Goal: Task Accomplishment & Management: Manage account settings

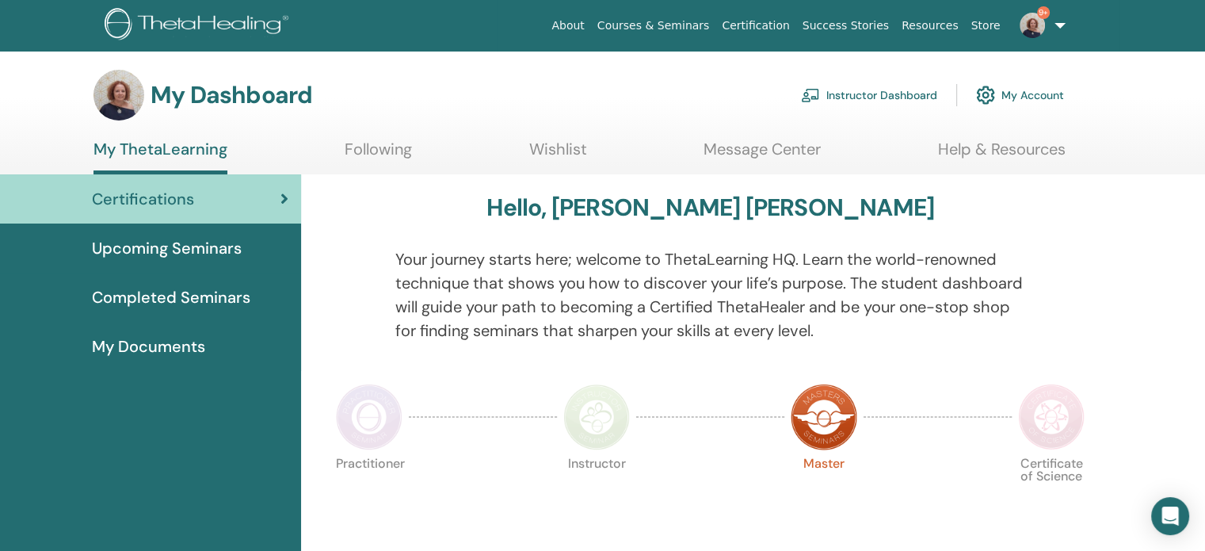
click at [886, 97] on link "Instructor Dashboard" at bounding box center [869, 95] width 136 height 35
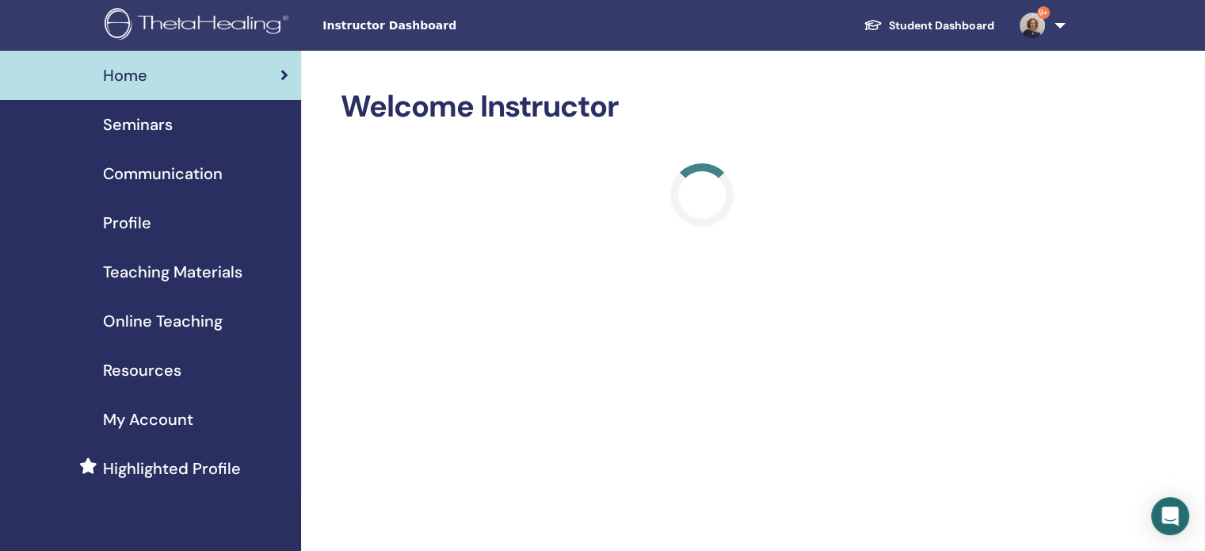
click at [143, 128] on span "Seminars" at bounding box center [138, 125] width 70 height 24
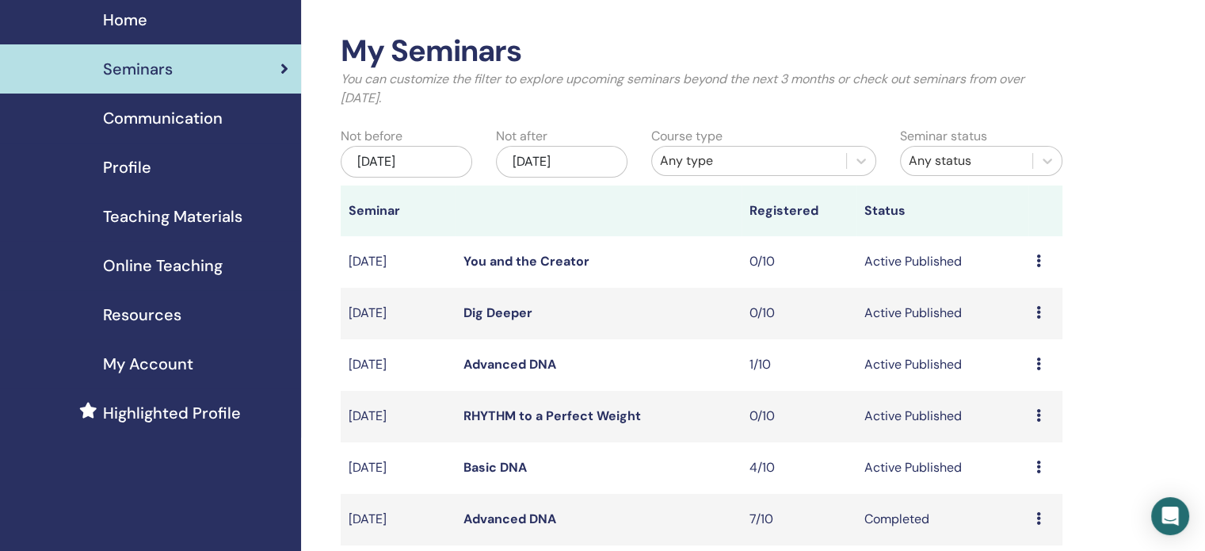
scroll to position [79, 0]
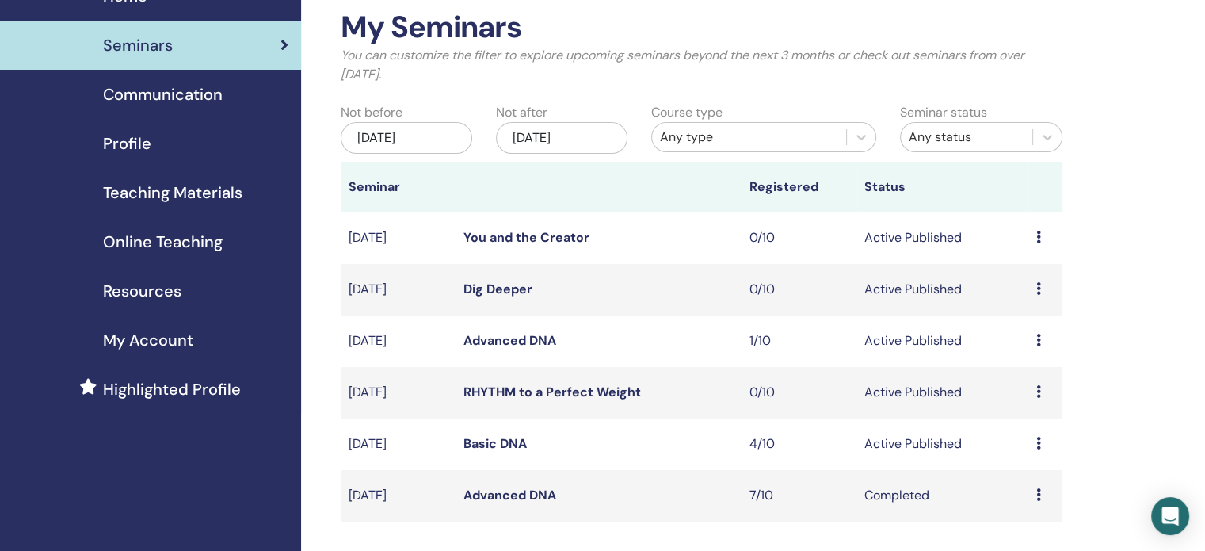
click at [766, 342] on td "1/10" at bounding box center [799, 341] width 115 height 52
click at [500, 340] on link "Advanced DNA" at bounding box center [510, 340] width 93 height 17
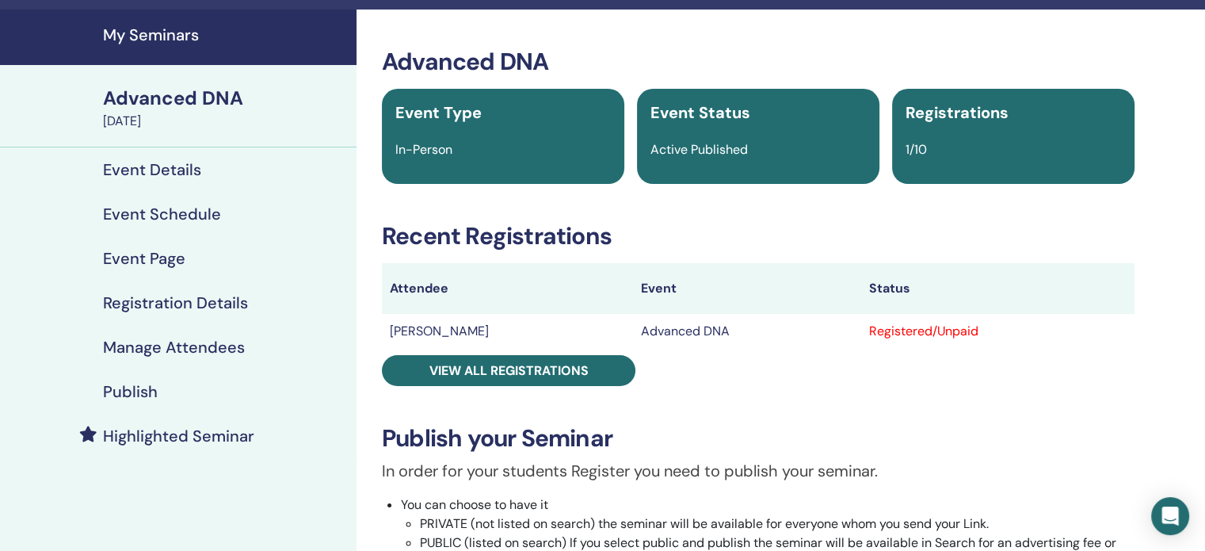
scroll to position [79, 0]
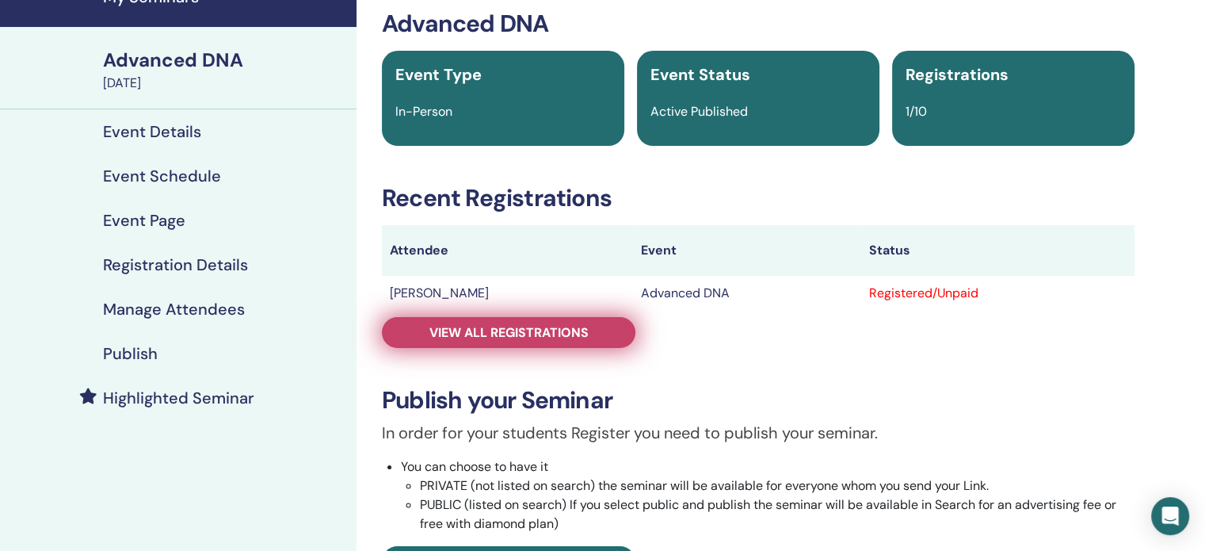
click at [572, 335] on span "View all registrations" at bounding box center [509, 332] width 159 height 17
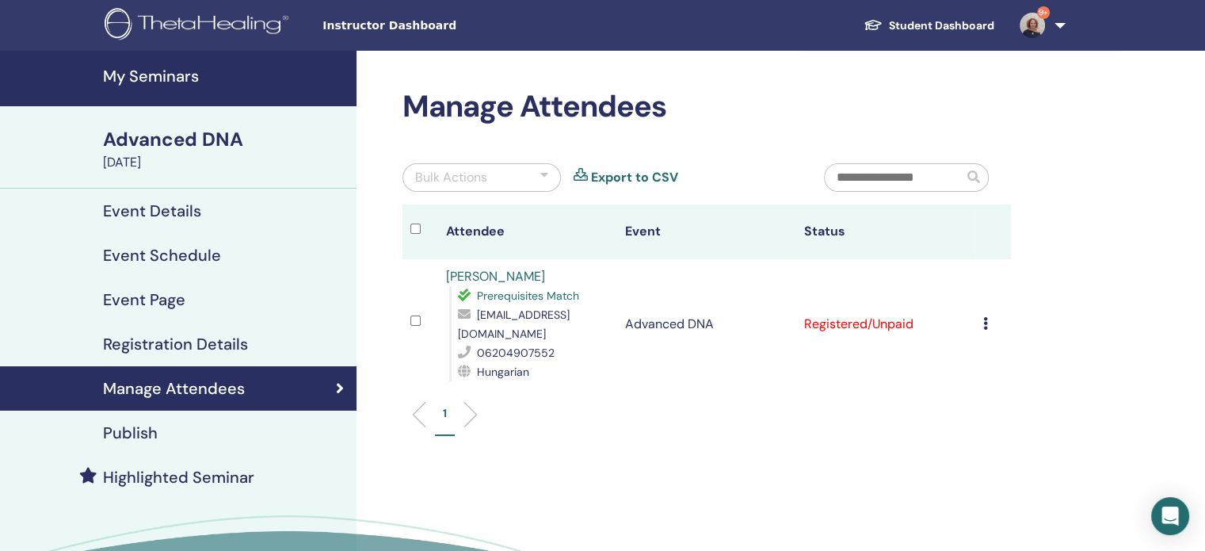
click at [139, 76] on h4 "My Seminars" at bounding box center [225, 76] width 244 height 19
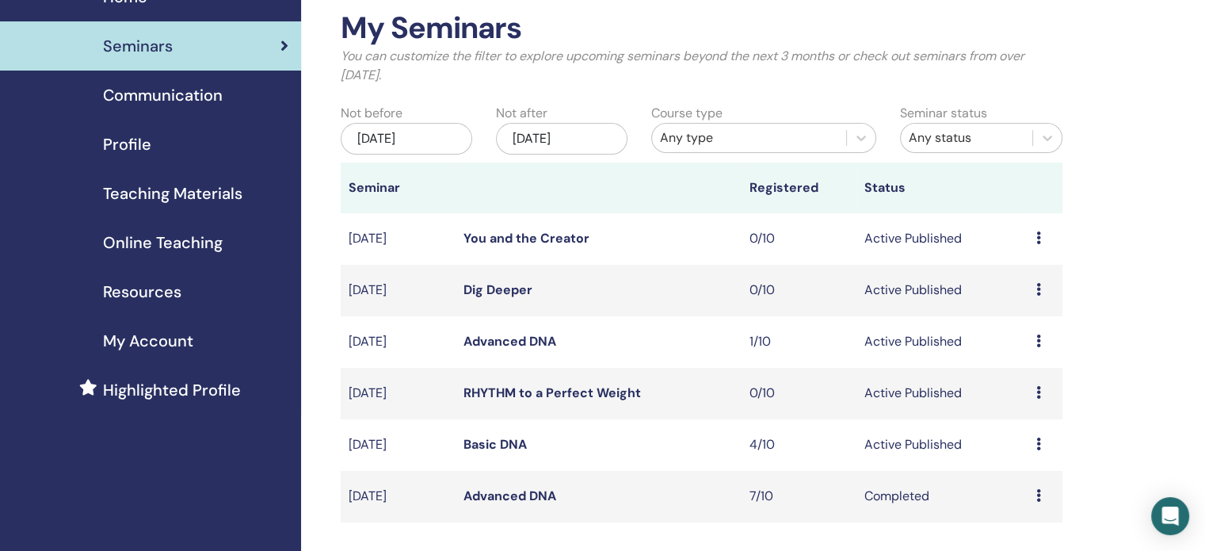
scroll to position [79, 0]
click at [473, 338] on link "Advanced DNA" at bounding box center [510, 340] width 93 height 17
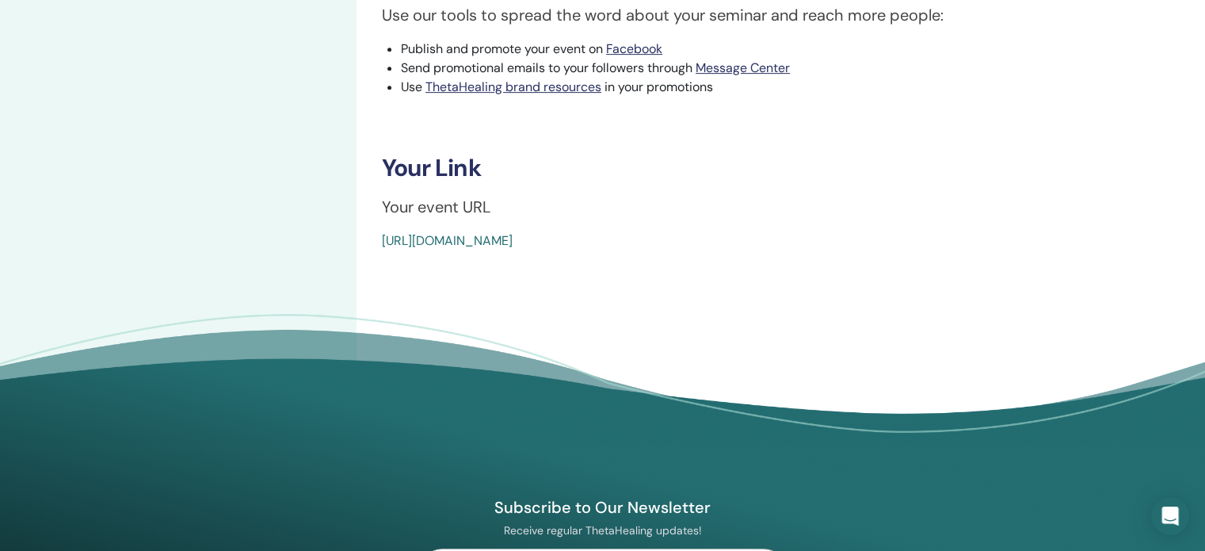
scroll to position [793, 0]
